Goal: Task Accomplishment & Management: Manage account settings

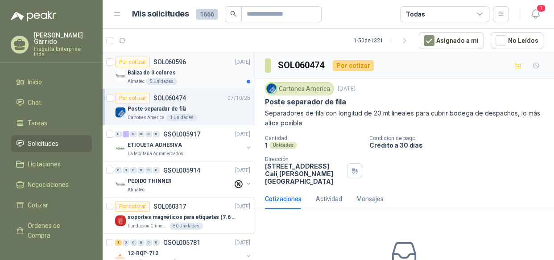
click at [216, 74] on div "Baliza de 3 colores" at bounding box center [189, 72] width 123 height 11
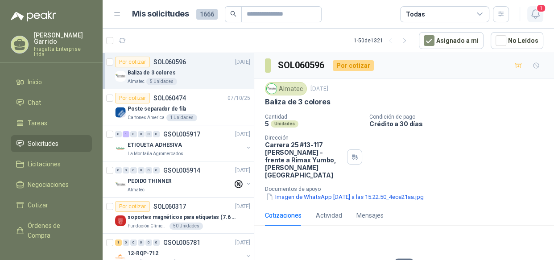
click at [540, 12] on button "1" at bounding box center [535, 14] width 16 height 16
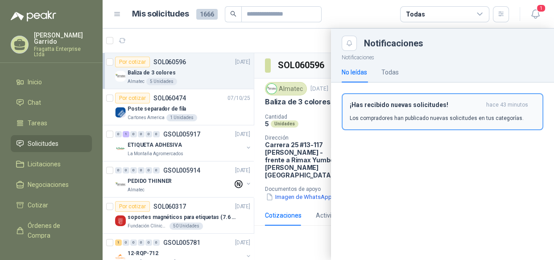
click at [403, 118] on p "Los compradores han publicado nuevas solicitudes en tus categorías." at bounding box center [437, 118] width 174 height 8
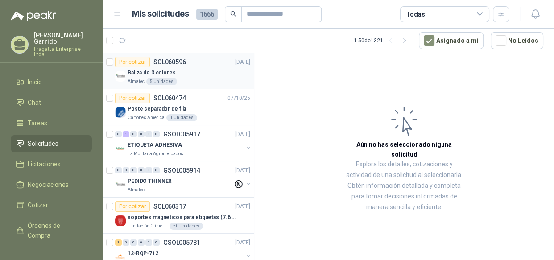
click at [219, 78] on div "Almatec 5 Unidades" at bounding box center [189, 81] width 123 height 7
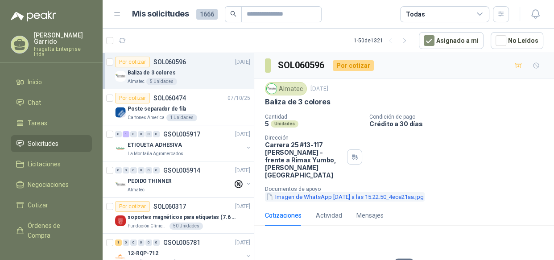
click at [362, 192] on button "Imagen de WhatsApp 2025-10-08 a las 15.22.50_4ece21aa.jpg" at bounding box center [345, 196] width 160 height 9
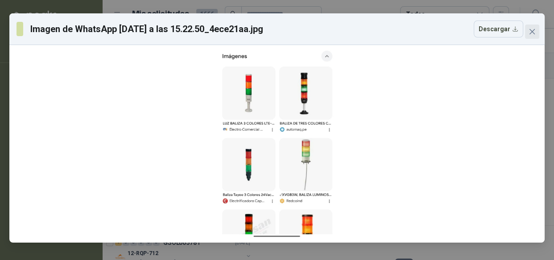
click at [534, 35] on button "Close" at bounding box center [532, 32] width 14 height 14
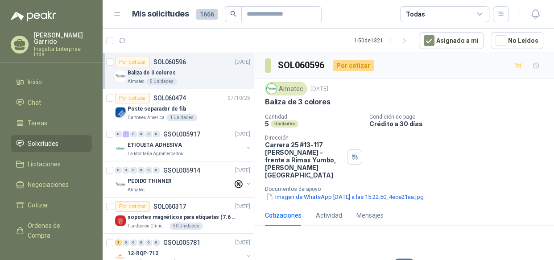
click at [477, 16] on icon at bounding box center [480, 14] width 8 height 8
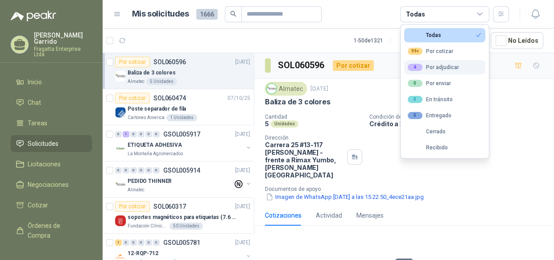
click at [447, 64] on div "4 Por adjudicar" at bounding box center [433, 67] width 51 height 7
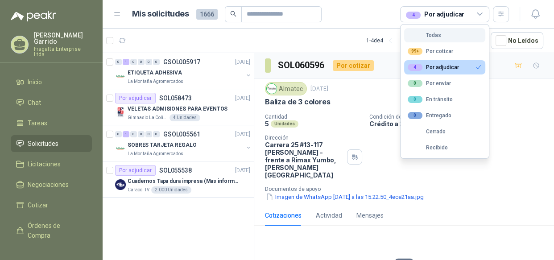
click at [432, 36] on div "Todas" at bounding box center [424, 35] width 33 height 6
